Goal: Task Accomplishment & Management: Manage account settings

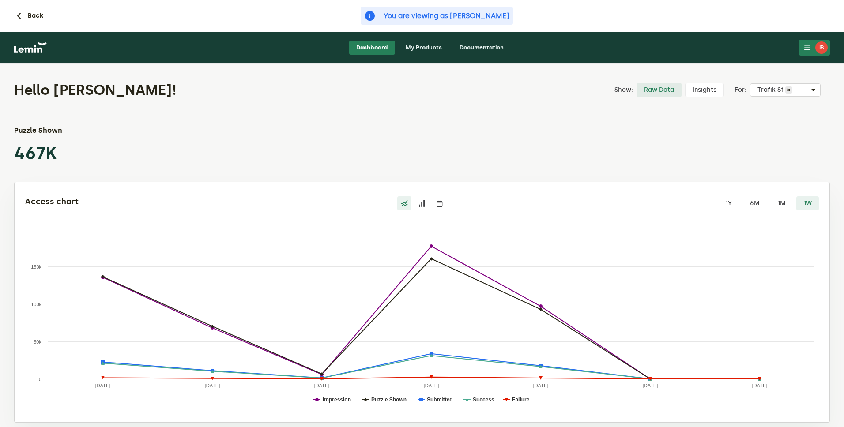
click at [433, 51] on link "My Products" at bounding box center [424, 48] width 50 height 14
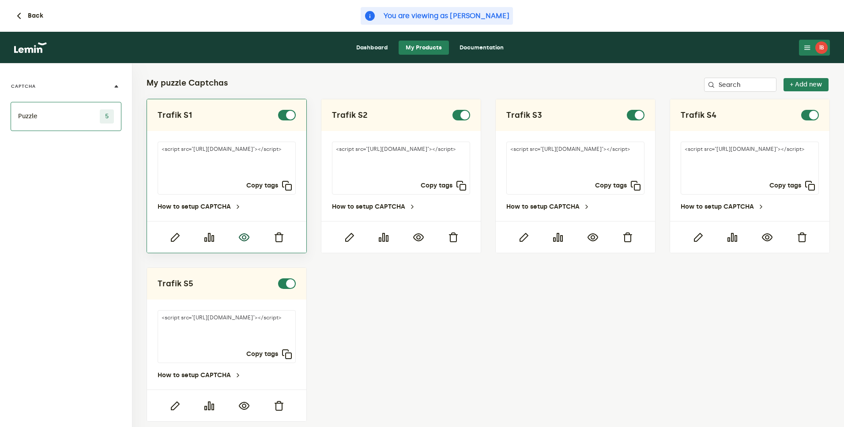
click at [244, 238] on icon "button" at bounding box center [244, 237] width 11 height 11
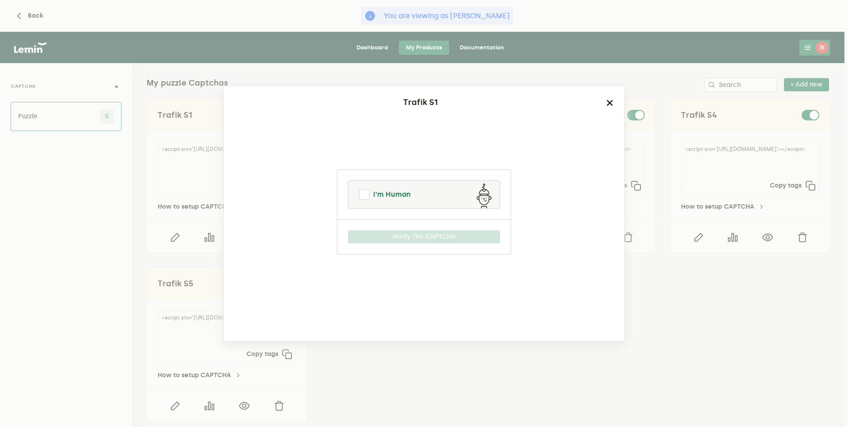
click at [453, 189] on link "I'm Human" at bounding box center [423, 194] width 151 height 21
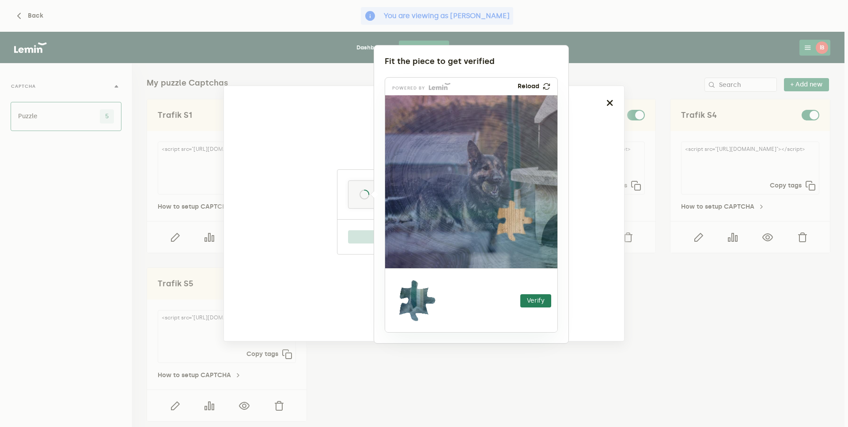
click at [701, 296] on div at bounding box center [424, 213] width 848 height 427
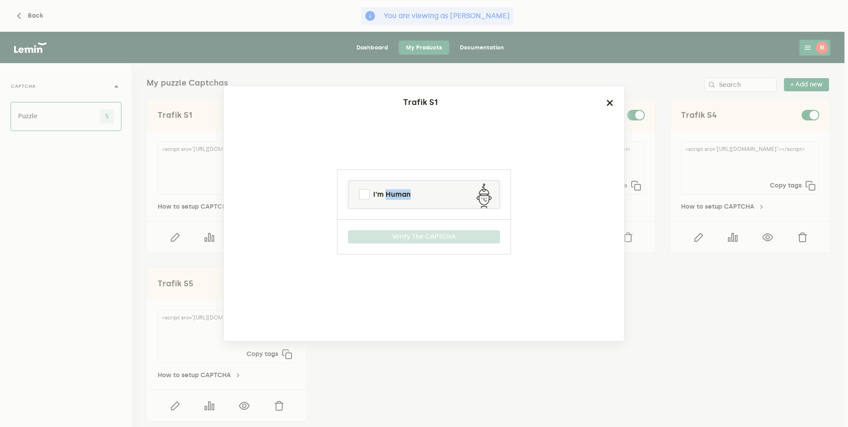
click at [702, 296] on ngb-modal-window "Trafik S1 I'm Human Verify The CAPTCHA" at bounding box center [424, 213] width 848 height 427
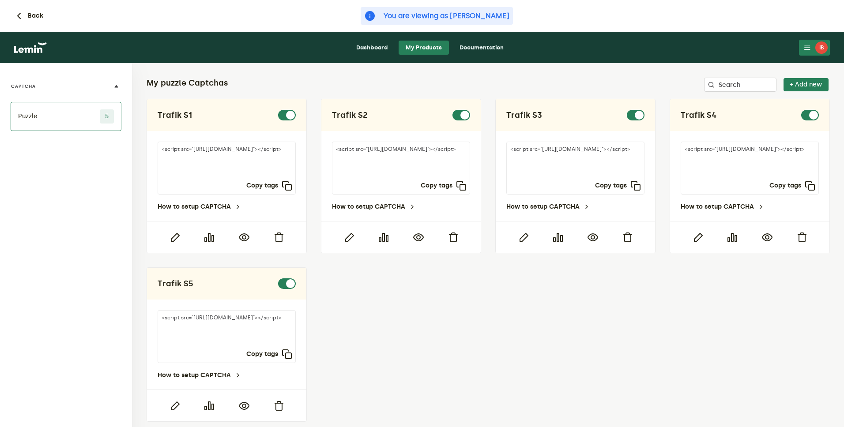
click at [810, 40] on button "İB" at bounding box center [814, 48] width 31 height 16
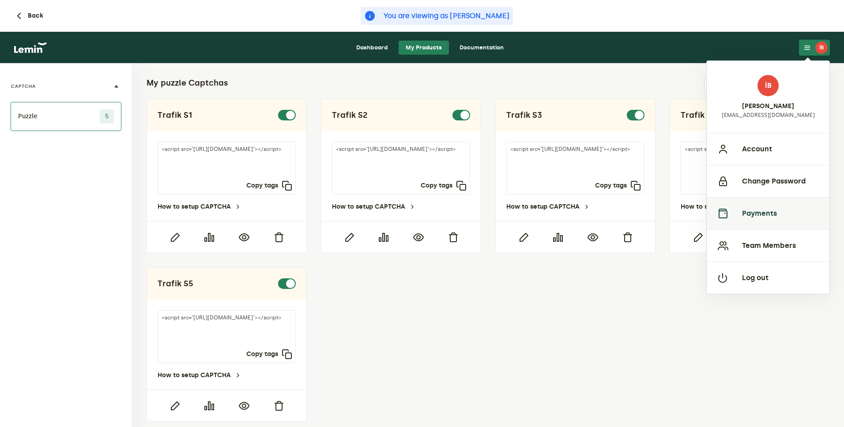
click at [775, 208] on button "Payments" at bounding box center [768, 213] width 123 height 32
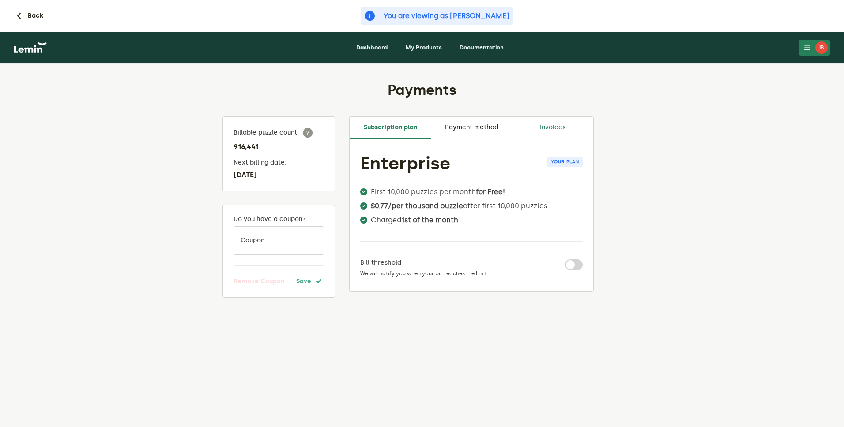
click at [554, 125] on link "Invoices" at bounding box center [552, 127] width 81 height 21
